Goal: Information Seeking & Learning: Learn about a topic

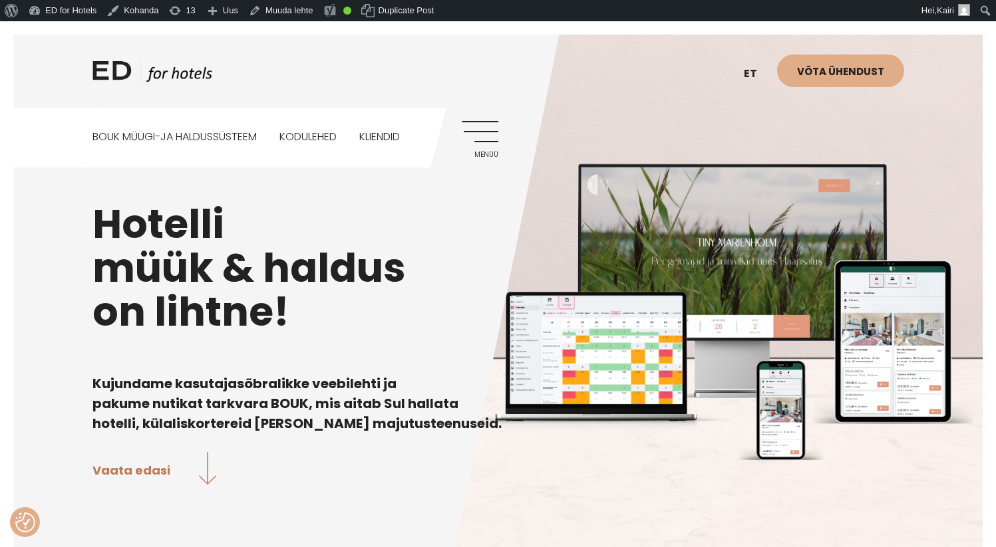
click at [476, 142] on link "Menüü" at bounding box center [480, 139] width 37 height 37
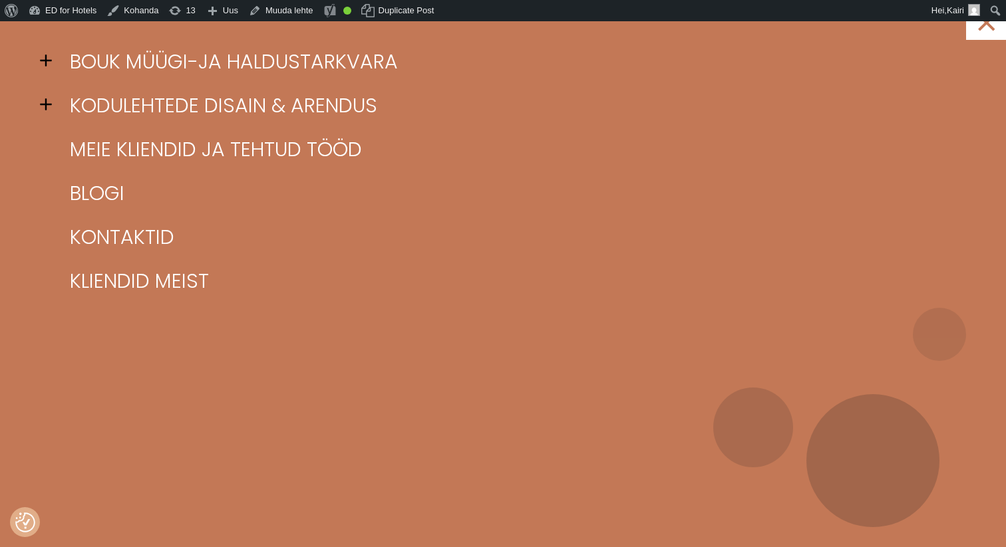
click at [53, 102] on span at bounding box center [50, 104] width 20 height 20
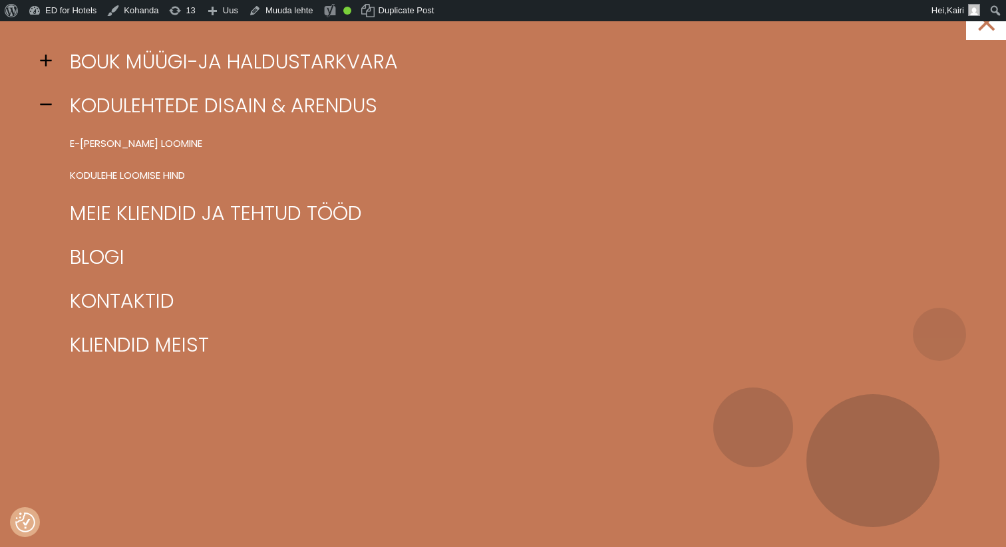
click at [43, 59] on span at bounding box center [50, 61] width 20 height 20
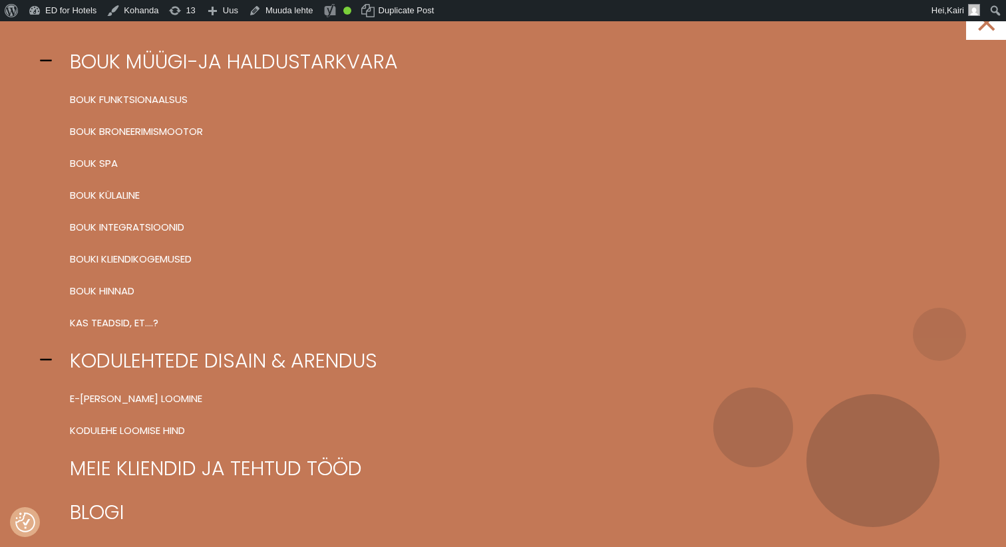
click at [44, 61] on span at bounding box center [50, 61] width 20 height 20
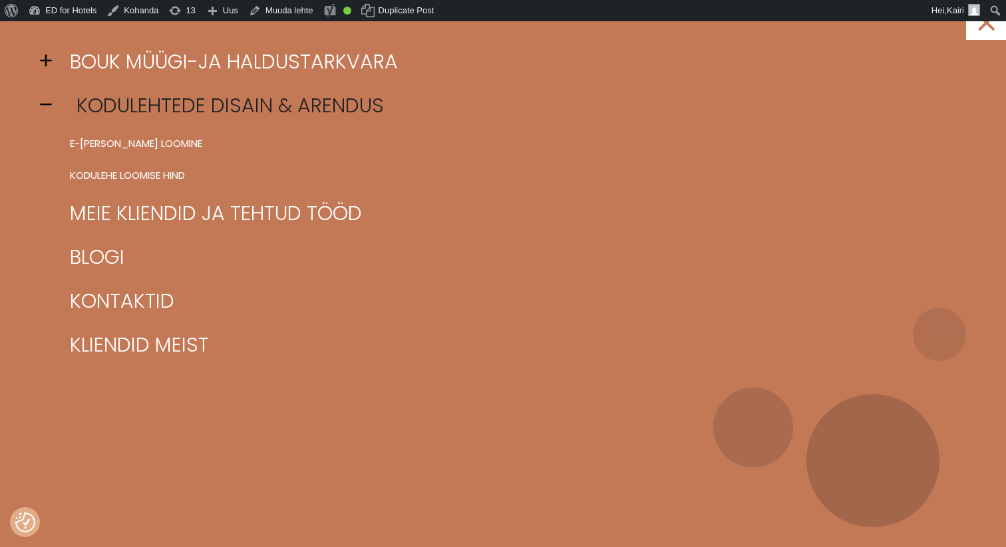
click at [196, 106] on link "Kodulehtede disain & arendus" at bounding box center [520, 106] width 906 height 44
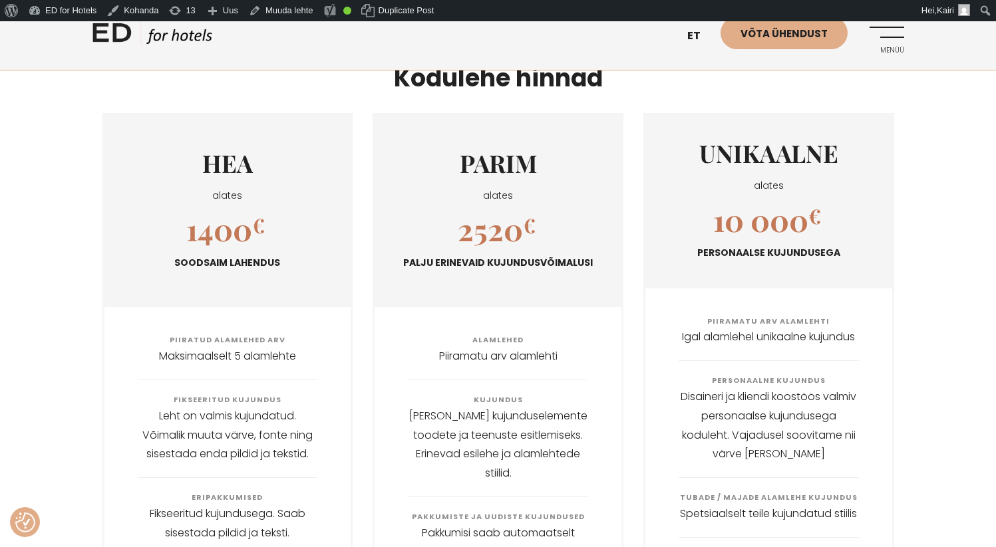
scroll to position [1576, 0]
